Goal: Task Accomplishment & Management: Manage account settings

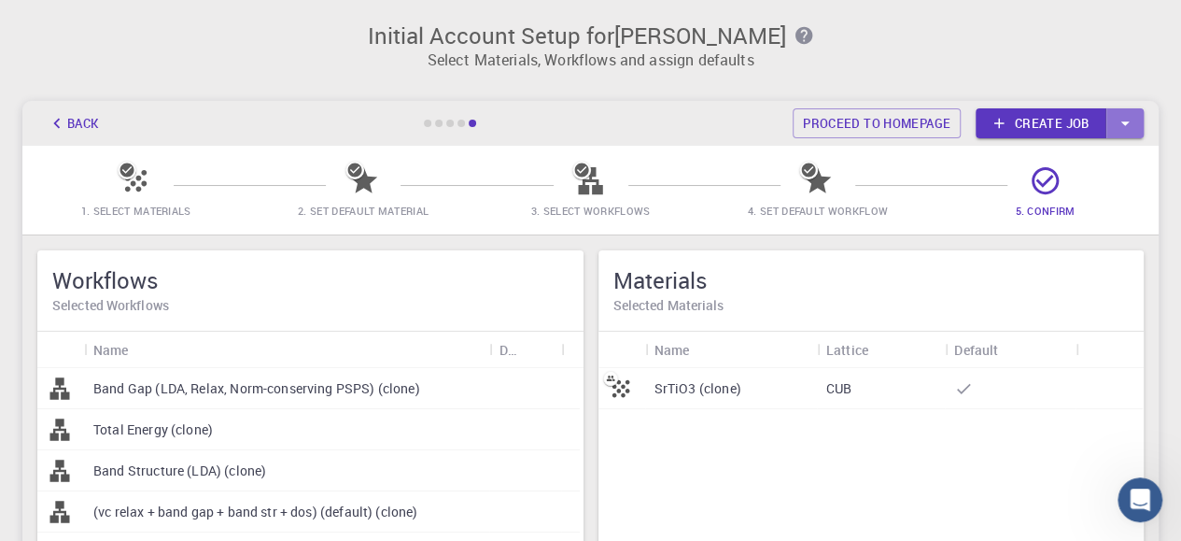
click at [1125, 126] on icon "button" at bounding box center [1125, 123] width 21 height 21
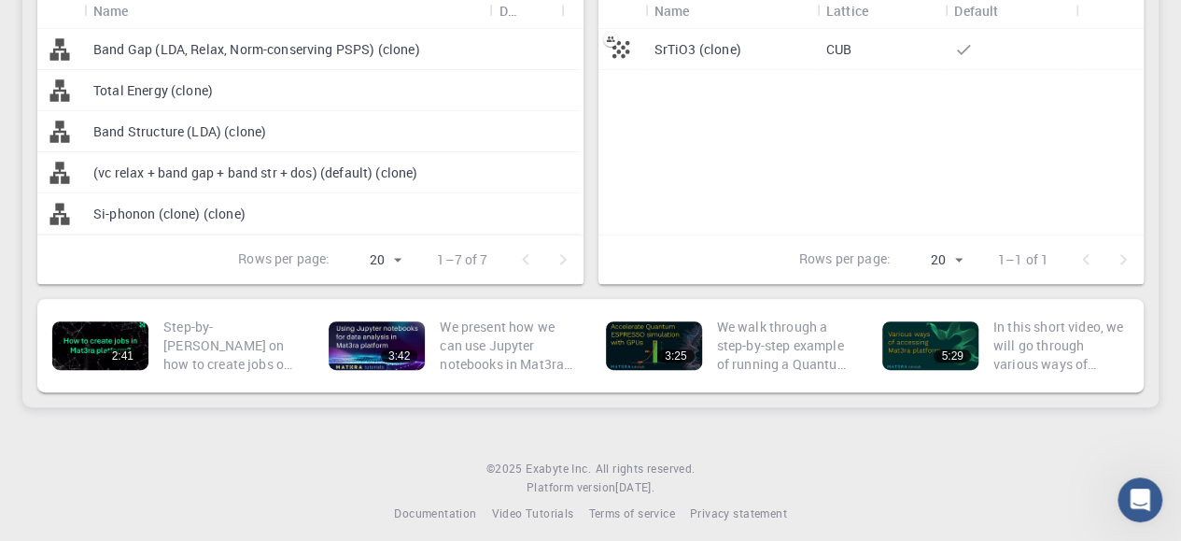
scroll to position [340, 0]
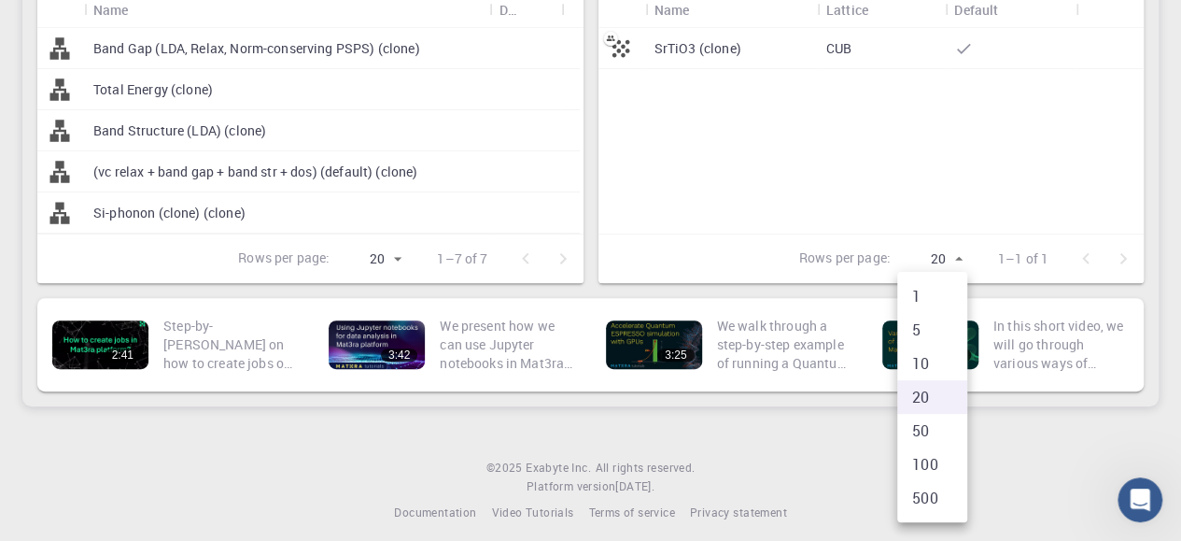
click at [958, 253] on body "Initial Account Setup for [PERSON_NAME] Select Materials, Workflows and assign …" at bounding box center [590, 106] width 1181 height 892
click at [958, 253] on div at bounding box center [590, 270] width 1181 height 541
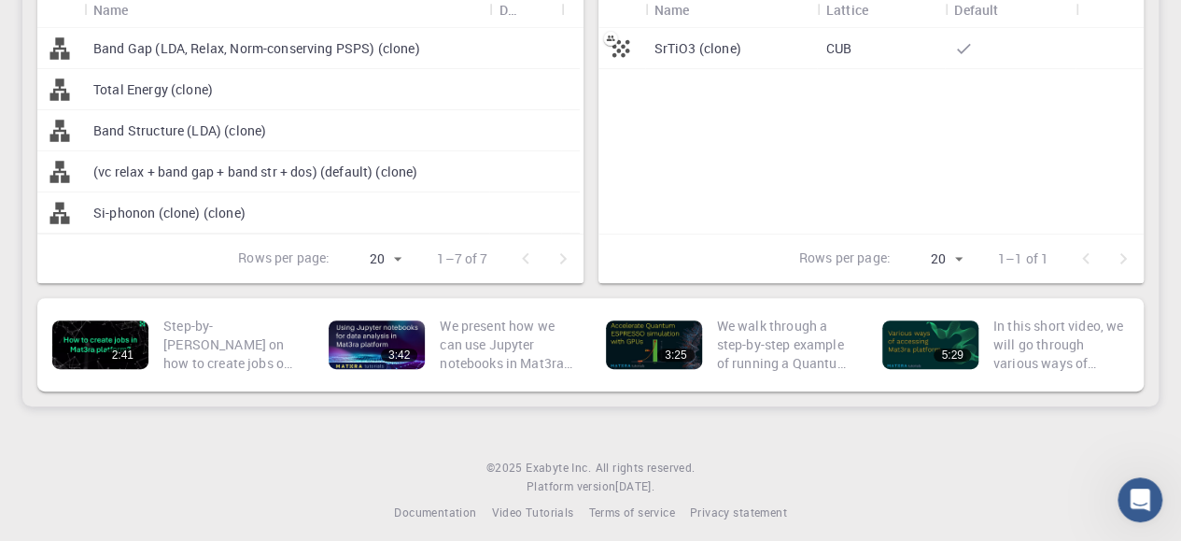
click at [748, 51] on div "SrTiO3 (clone)" at bounding box center [731, 48] width 172 height 41
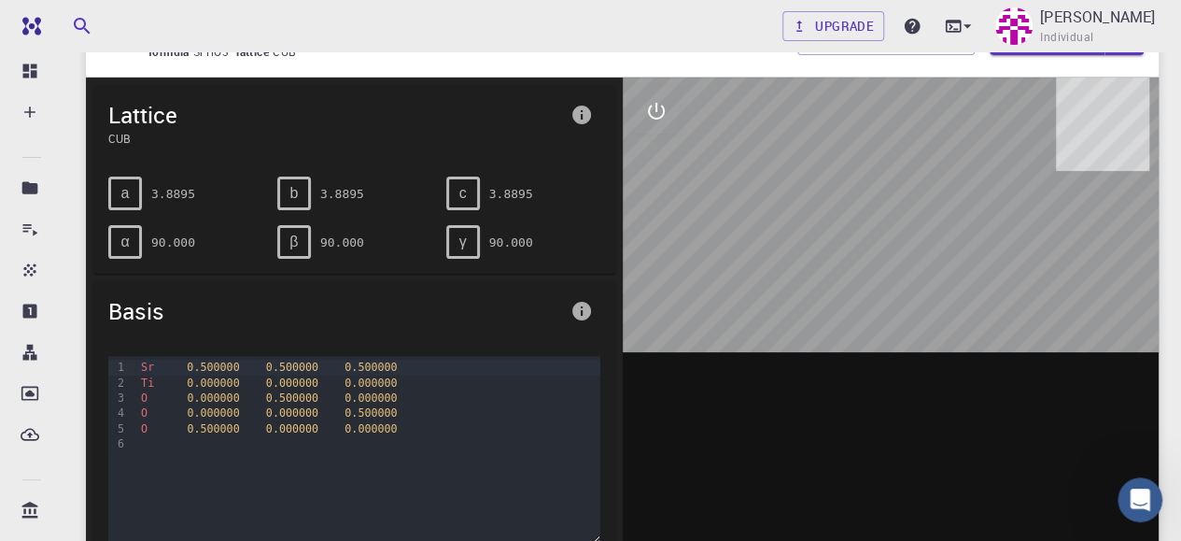
scroll to position [99, 0]
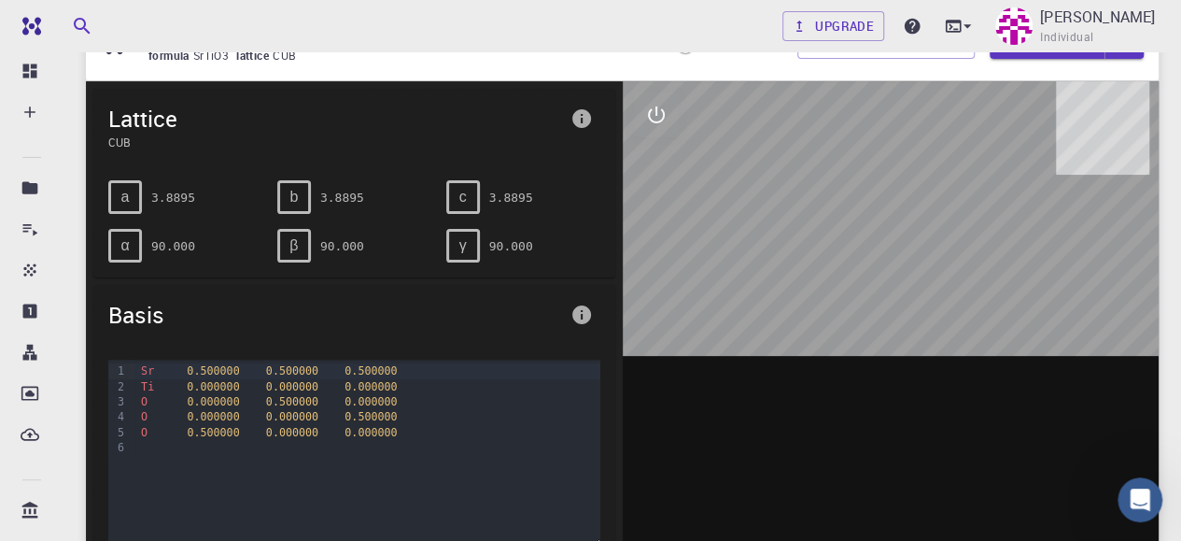
drag, startPoint x: 960, startPoint y: 303, endPoint x: 887, endPoint y: 274, distance: 78.4
click at [887, 274] on div at bounding box center [891, 371] width 537 height 581
drag, startPoint x: 887, startPoint y: 274, endPoint x: 832, endPoint y: 285, distance: 56.2
click at [832, 285] on div at bounding box center [891, 371] width 537 height 581
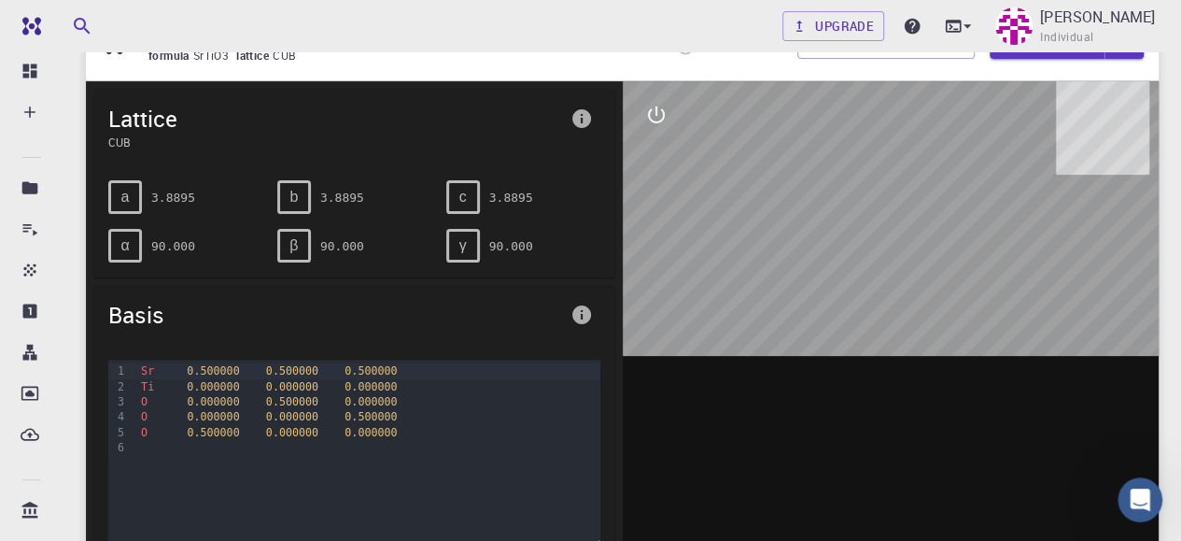
click at [832, 285] on div at bounding box center [891, 371] width 537 height 581
drag, startPoint x: 832, startPoint y: 285, endPoint x: 876, endPoint y: 246, distance: 58.9
click at [876, 246] on div at bounding box center [891, 371] width 537 height 581
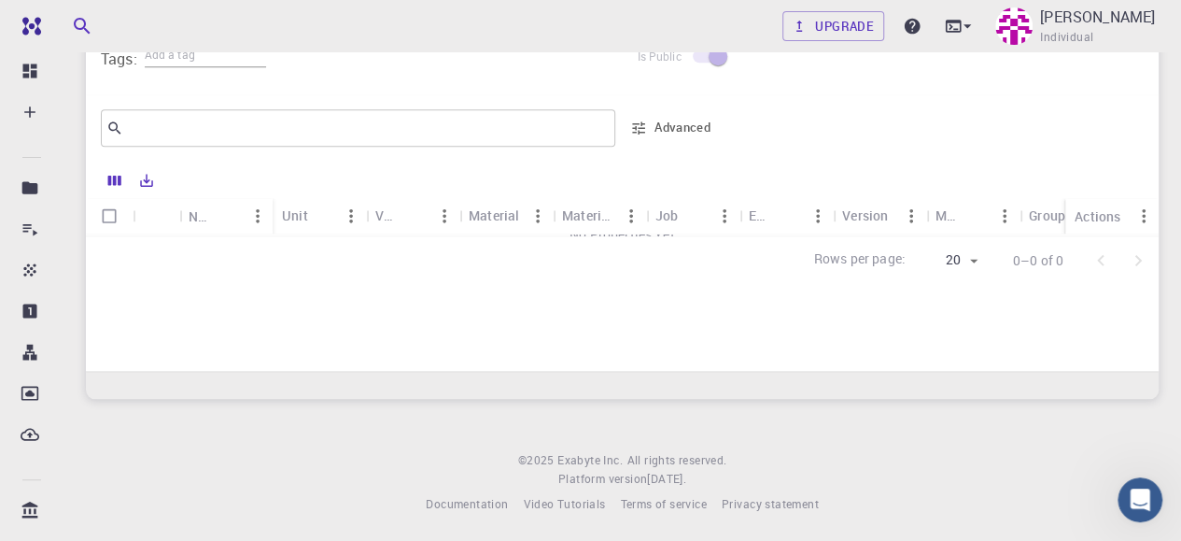
scroll to position [838, 0]
click at [145, 177] on icon "Export" at bounding box center [146, 178] width 17 height 17
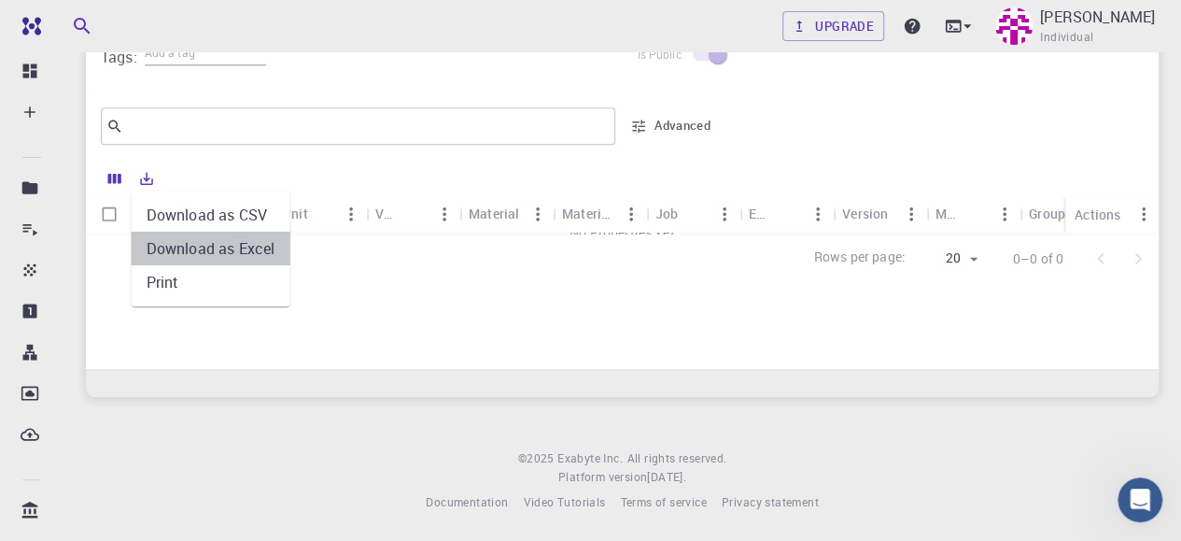
click at [191, 240] on li "Download as Excel" at bounding box center [211, 249] width 159 height 34
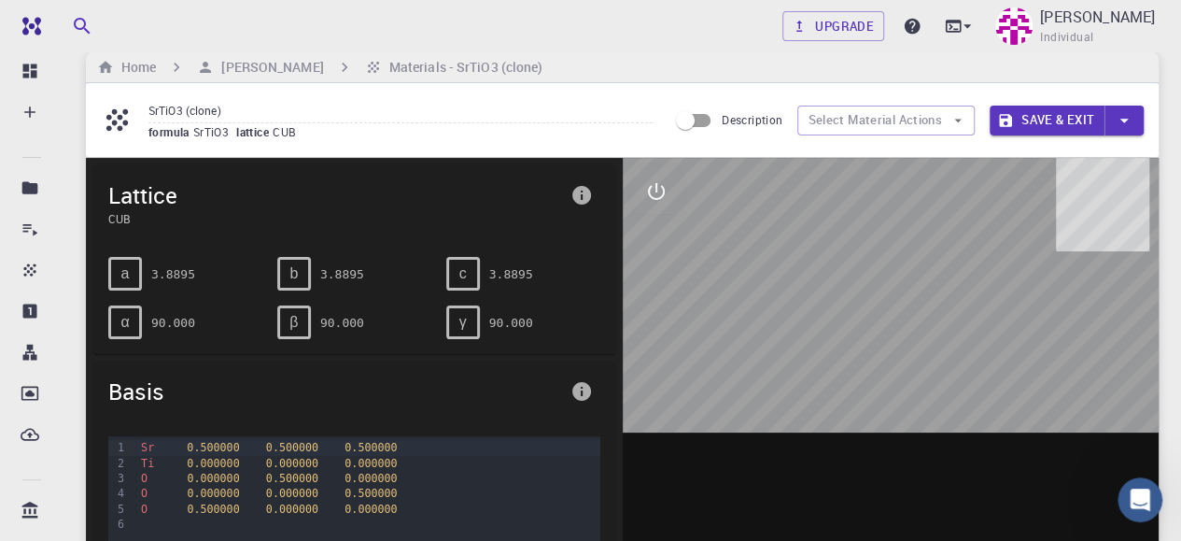
scroll to position [24, 0]
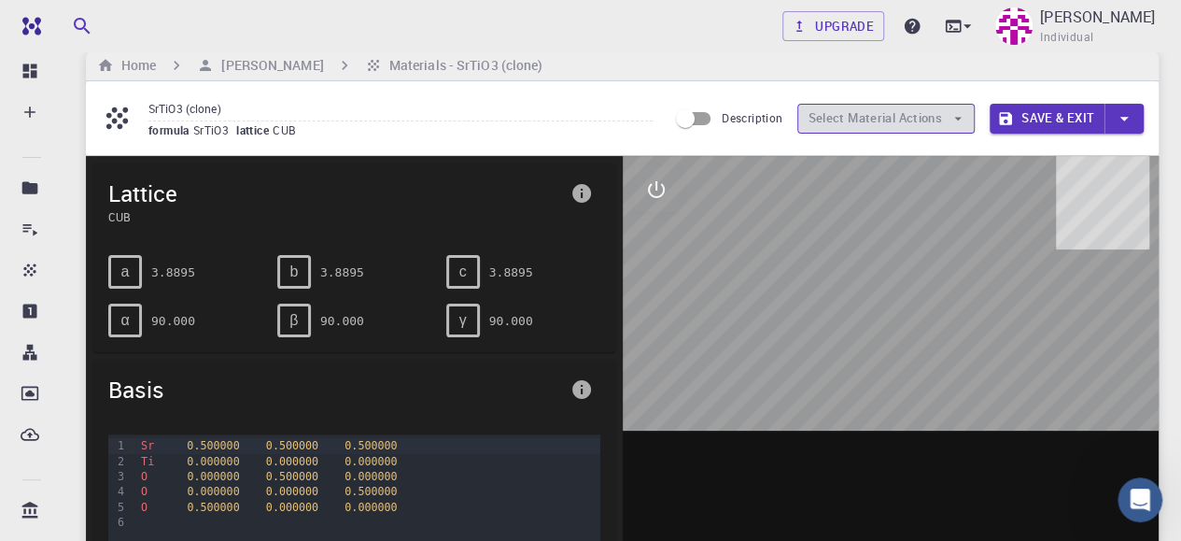
click at [968, 123] on button "Select Material Actions" at bounding box center [886, 119] width 177 height 30
click at [1131, 115] on icon "button" at bounding box center [1124, 118] width 21 height 21
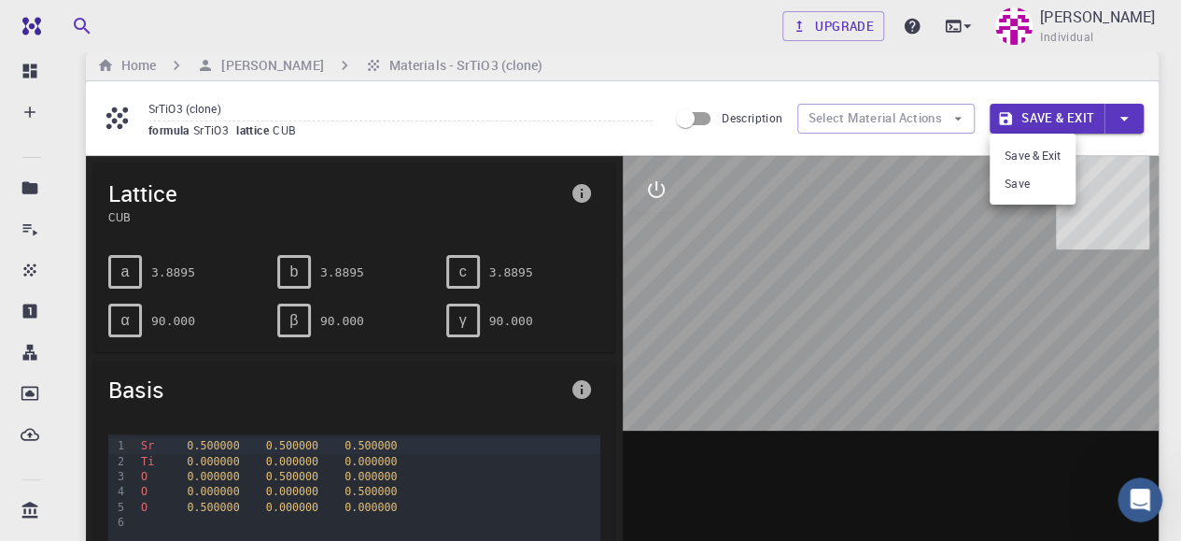
click at [1094, 290] on div at bounding box center [590, 270] width 1181 height 541
click at [933, 359] on div at bounding box center [891, 446] width 537 height 581
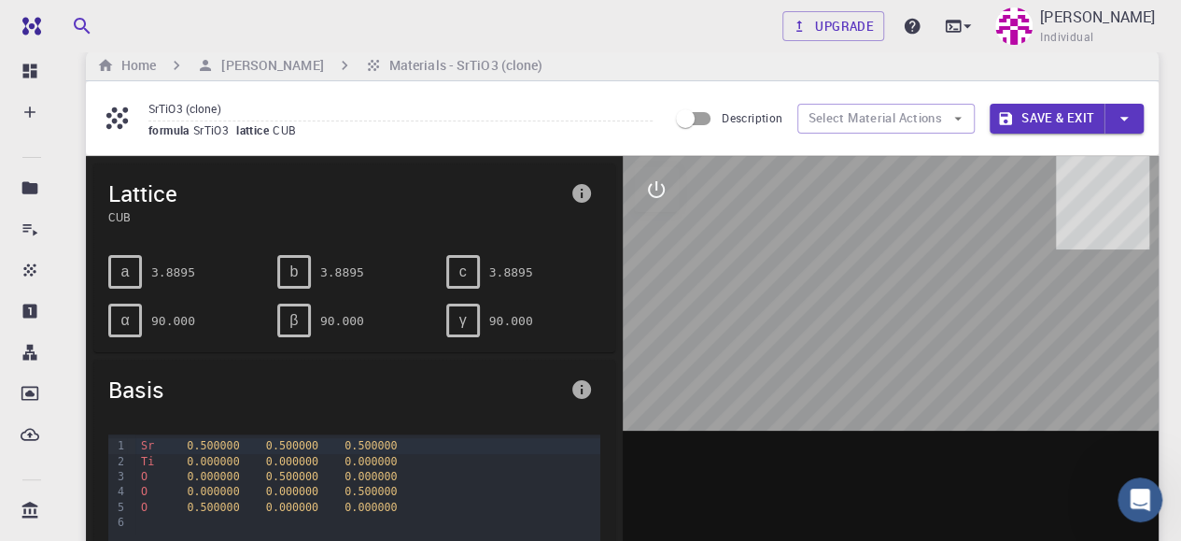
drag, startPoint x: 933, startPoint y: 359, endPoint x: 918, endPoint y: 390, distance: 35.1
click at [918, 390] on div at bounding box center [891, 446] width 537 height 581
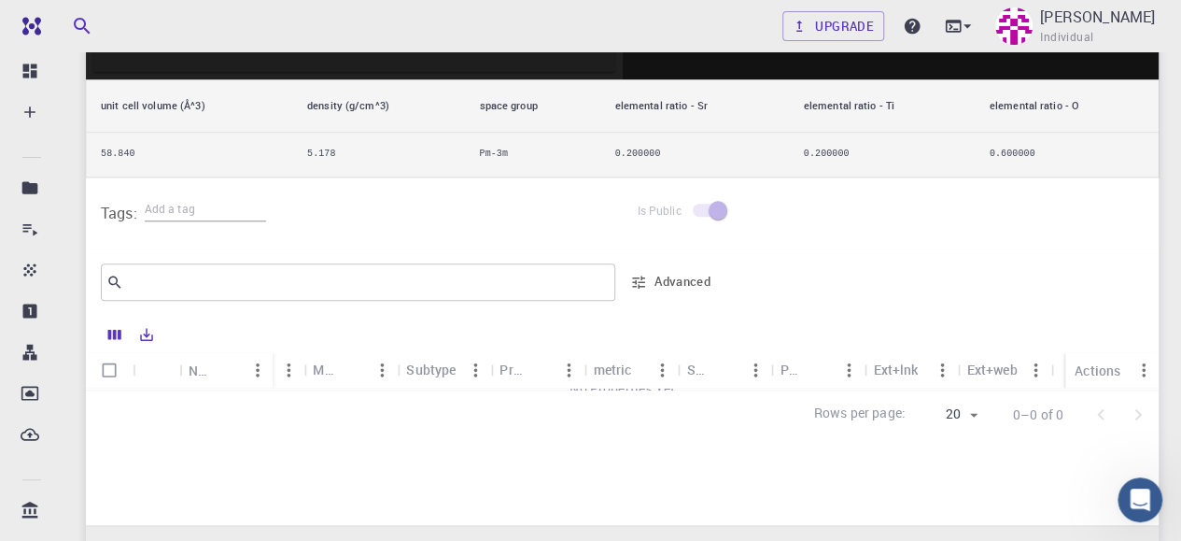
scroll to position [684, 0]
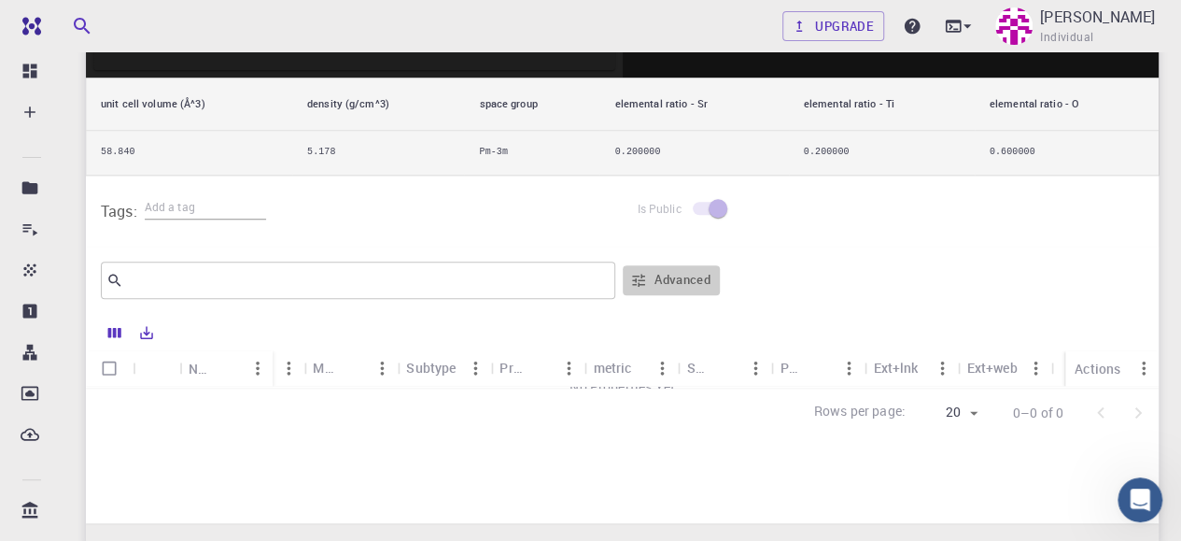
click at [644, 273] on icon "button" at bounding box center [638, 280] width 17 height 17
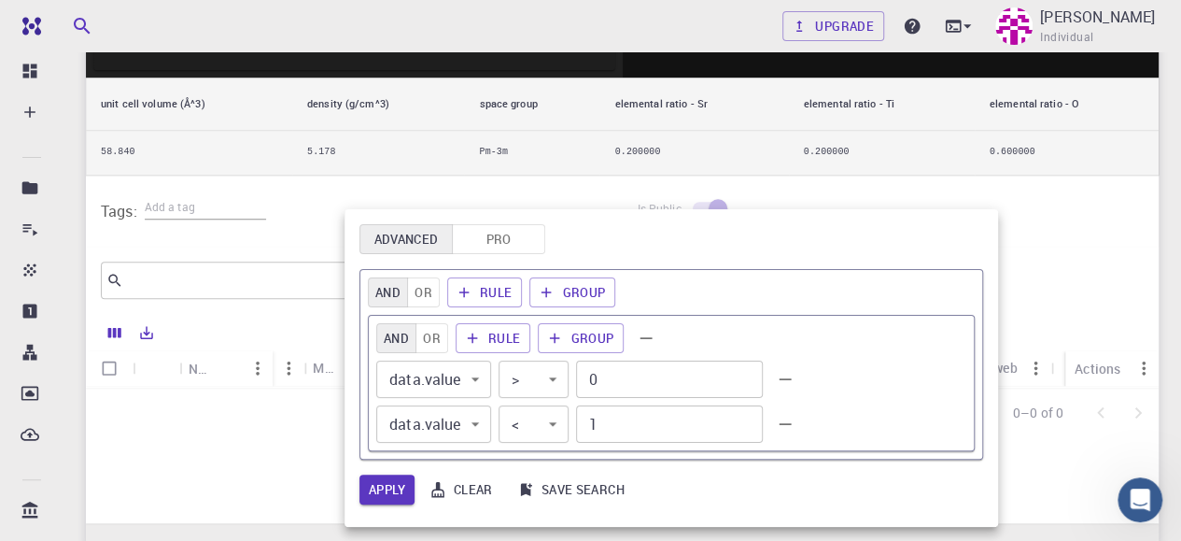
click at [885, 185] on div at bounding box center [590, 270] width 1181 height 541
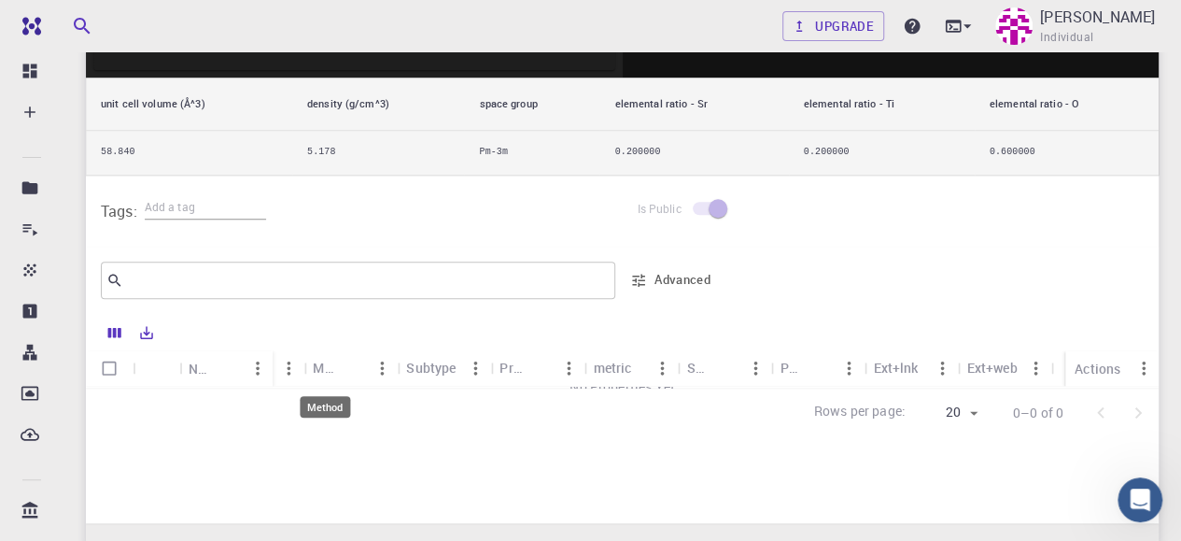
click at [334, 364] on div "Method" at bounding box center [325, 367] width 24 height 36
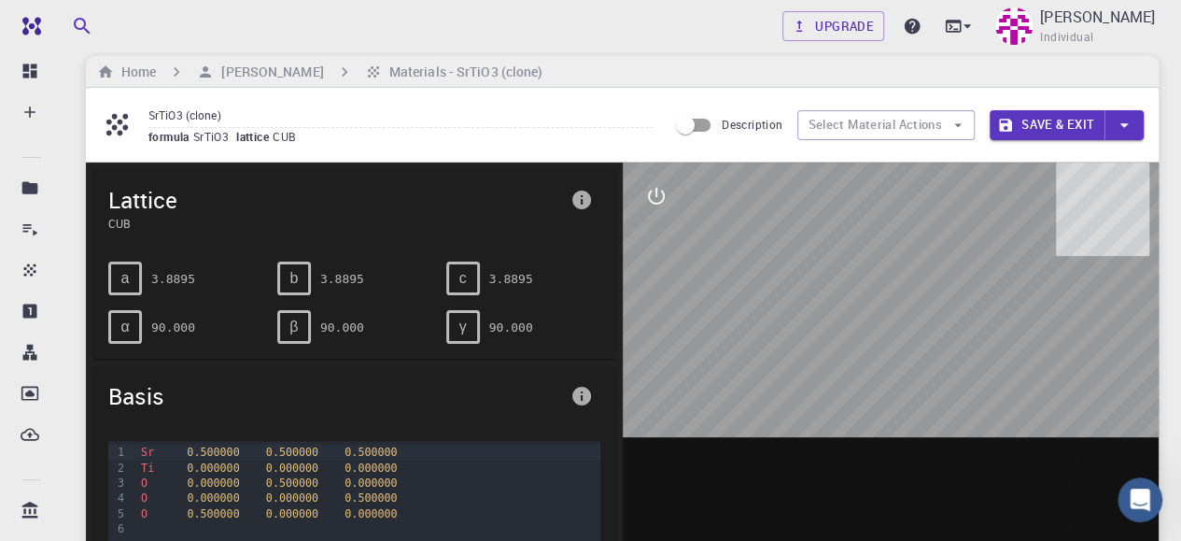
scroll to position [0, 0]
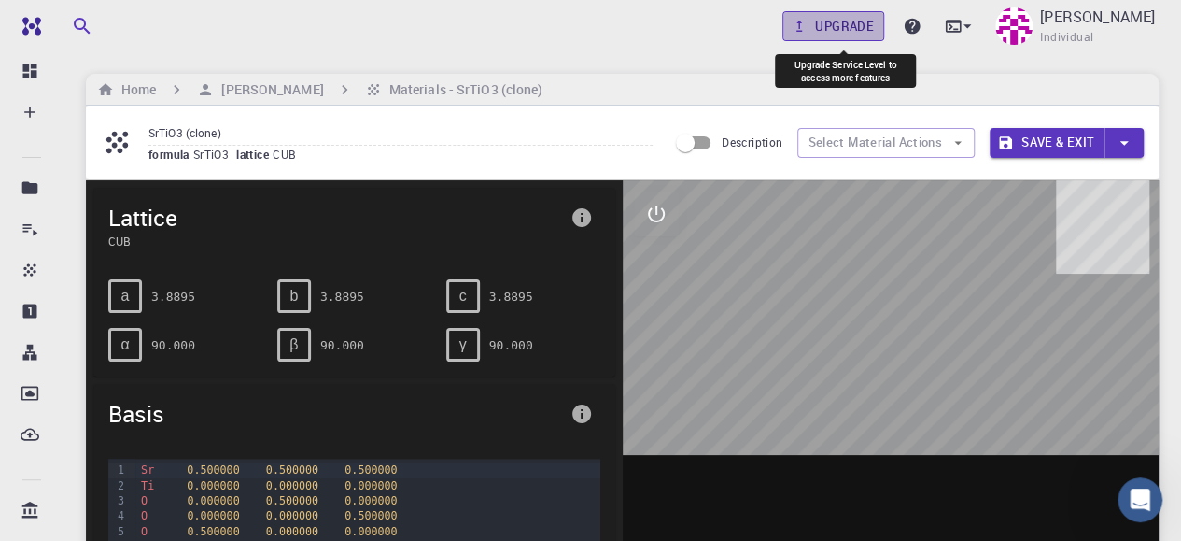
click at [844, 26] on link "Upgrade" at bounding box center [834, 26] width 102 height 30
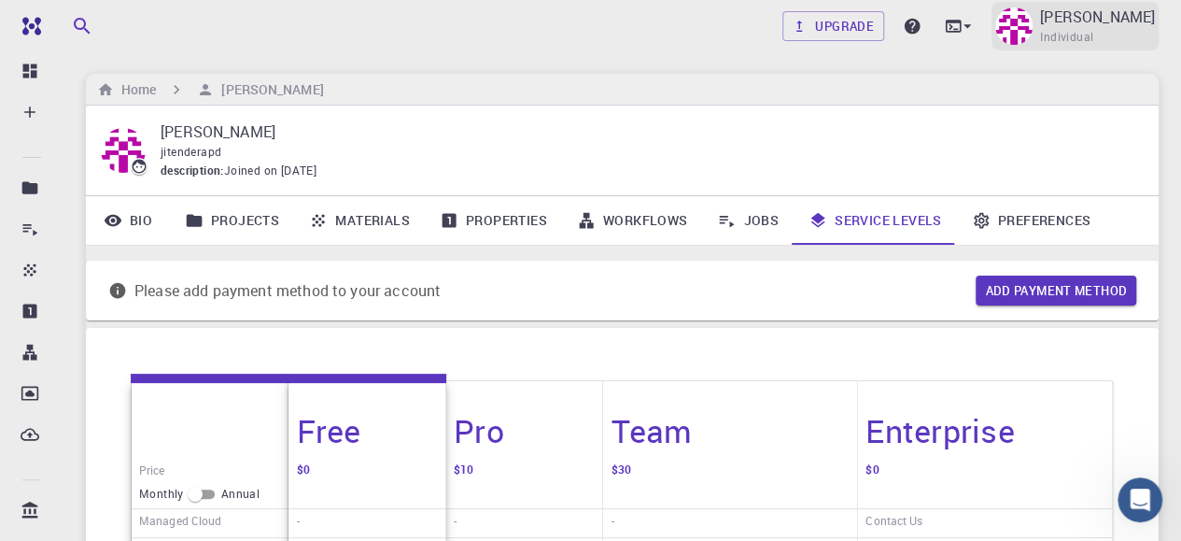
click at [1068, 33] on span "Individual" at bounding box center [1066, 37] width 53 height 19
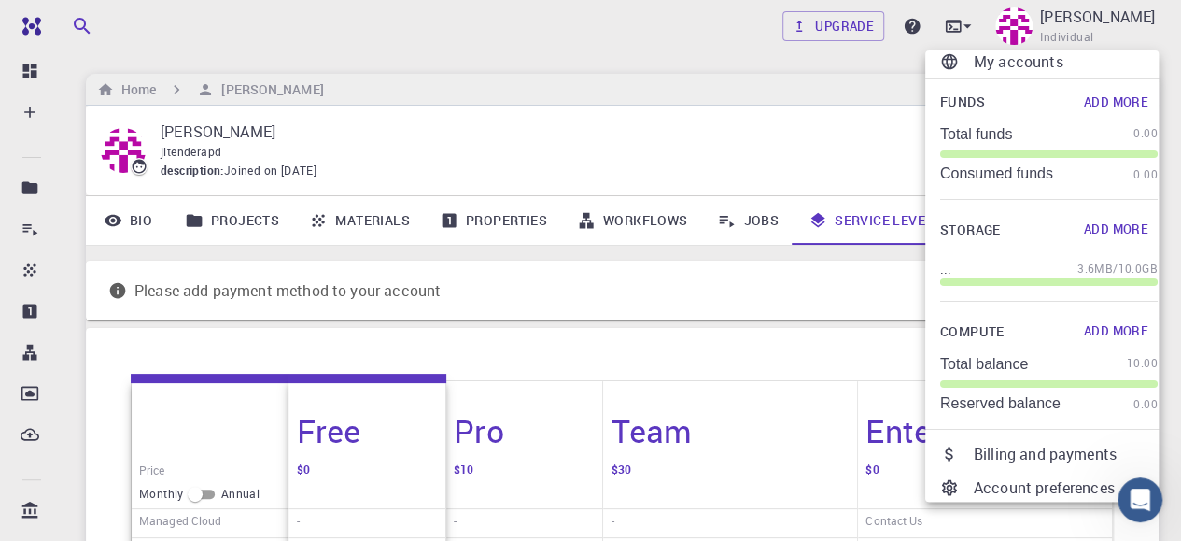
scroll to position [105, 0]
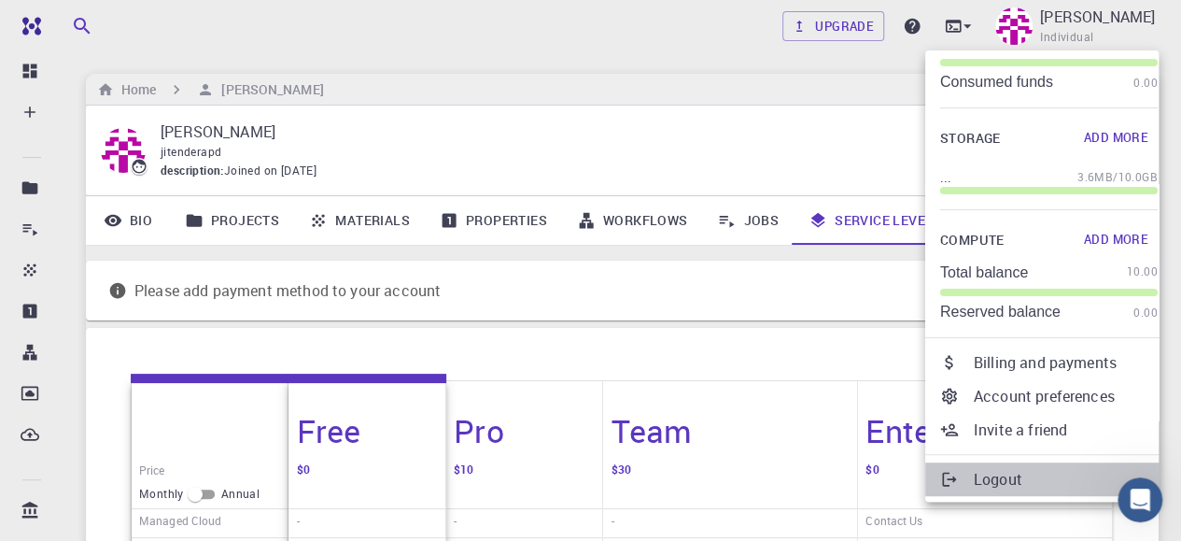
click at [1006, 487] on p "Logout" at bounding box center [1066, 479] width 184 height 22
